Goal: Find specific page/section: Find specific page/section

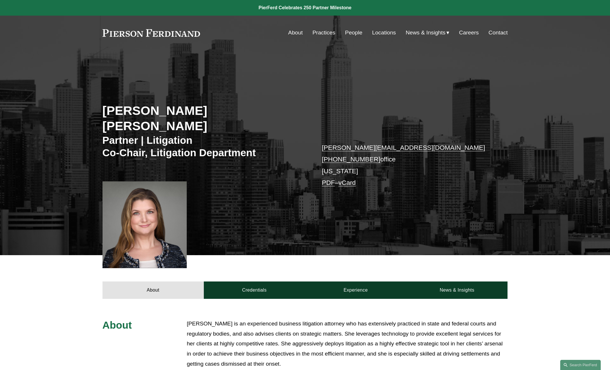
click at [355, 34] on link "People" at bounding box center [353, 32] width 17 height 11
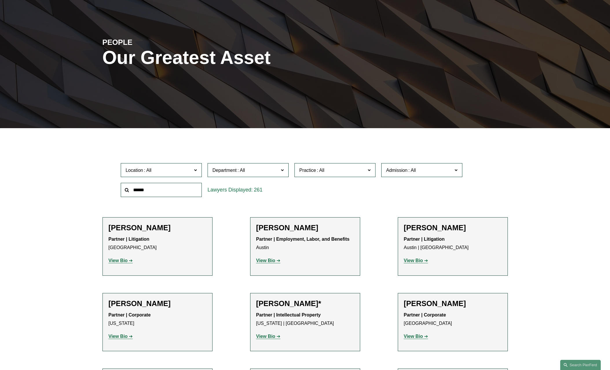
scroll to position [58, 0]
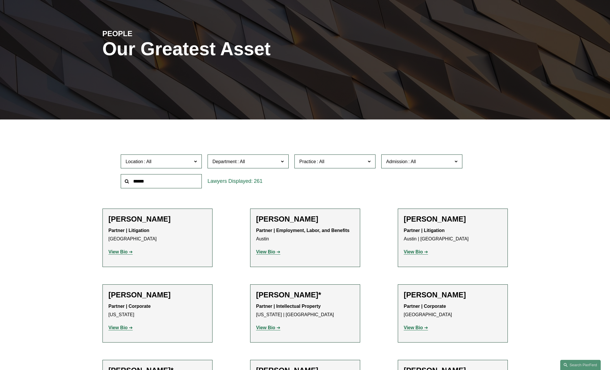
click at [150, 184] on input "text" at bounding box center [161, 181] width 81 height 14
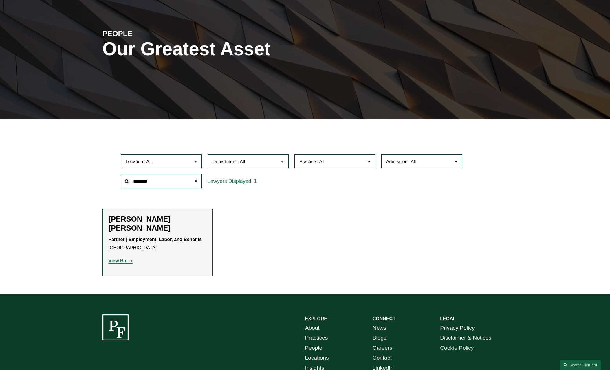
type input "********"
click at [120, 260] on strong "View Bio" at bounding box center [118, 261] width 19 height 5
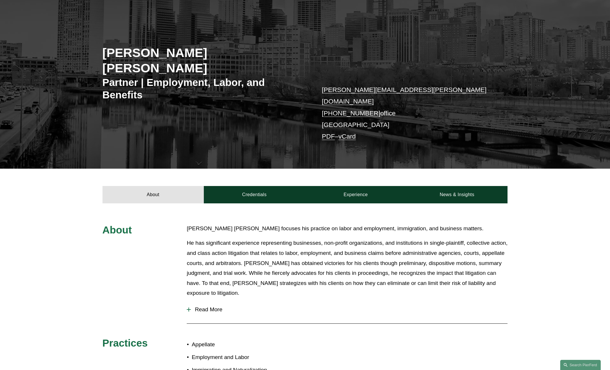
scroll to position [87, 0]
